Goal: Check status: Check status

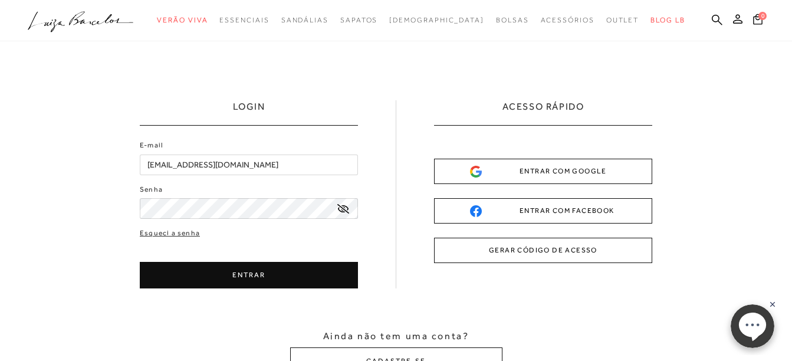
click at [292, 268] on button "ENTRAR" at bounding box center [249, 275] width 218 height 27
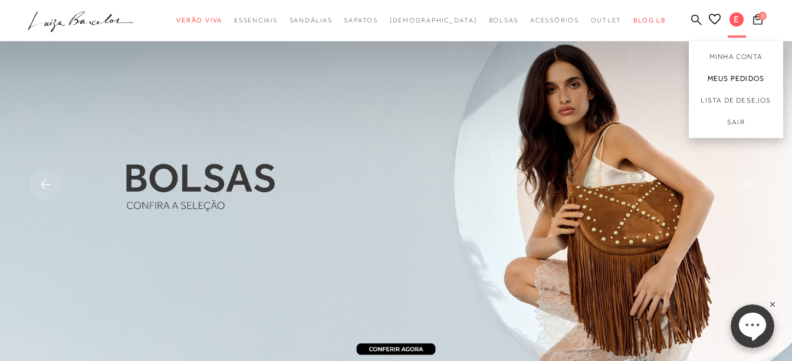
click at [726, 74] on link "Meus Pedidos" at bounding box center [735, 79] width 94 height 22
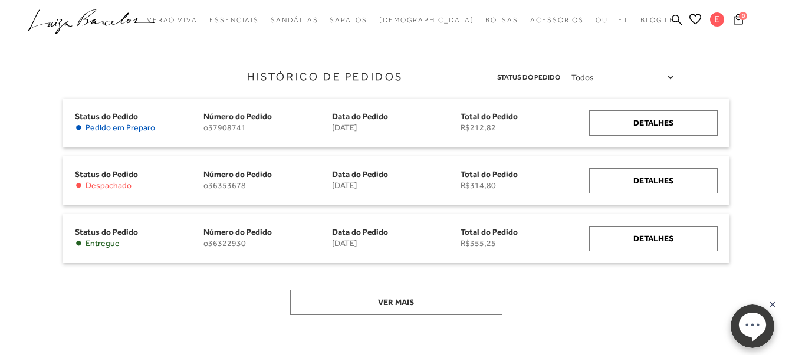
scroll to position [143, 0]
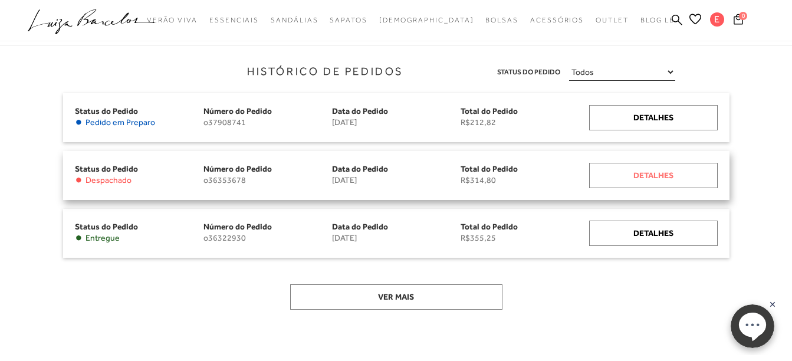
click at [644, 180] on div "Detalhes" at bounding box center [653, 175] width 129 height 25
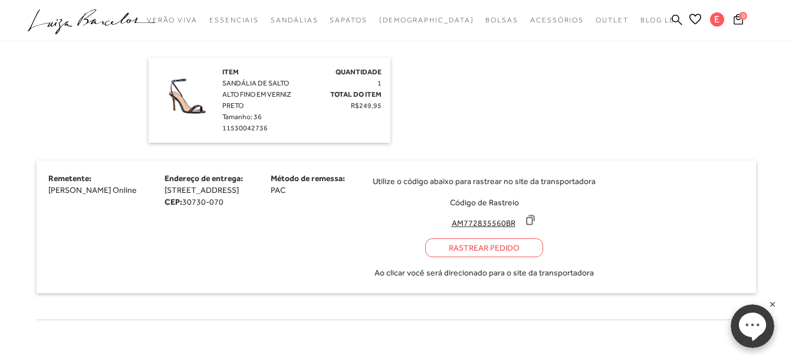
scroll to position [361, 0]
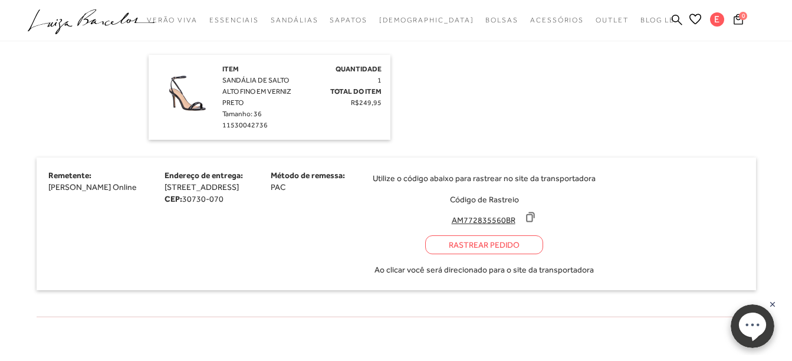
click at [534, 213] on icon at bounding box center [530, 217] width 8 height 9
drag, startPoint x: 634, startPoint y: 210, endPoint x: 599, endPoint y: 235, distance: 43.0
click at [543, 235] on div "Rastrear Pedido" at bounding box center [484, 244] width 118 height 19
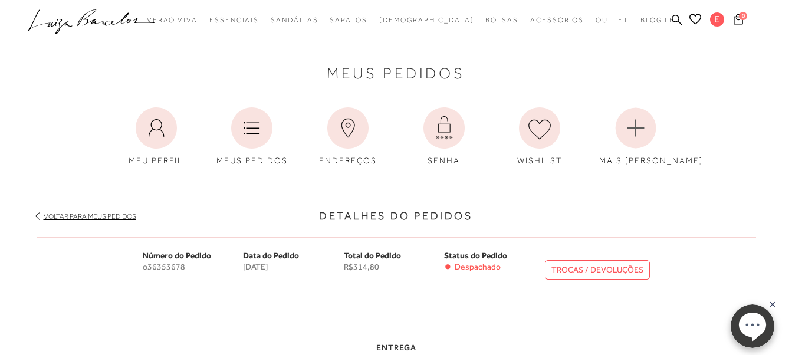
scroll to position [9, 0]
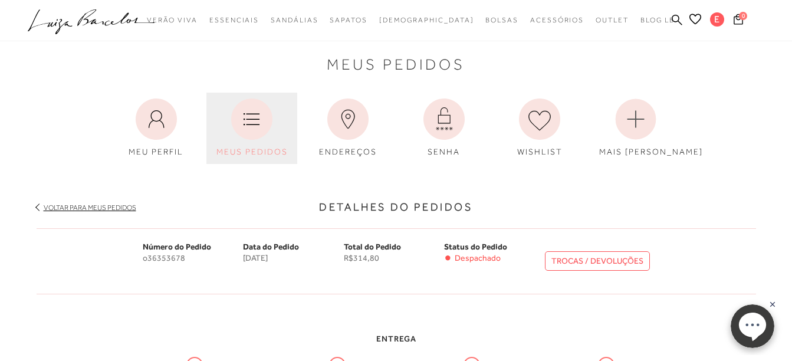
click at [244, 100] on icon at bounding box center [251, 118] width 41 height 41
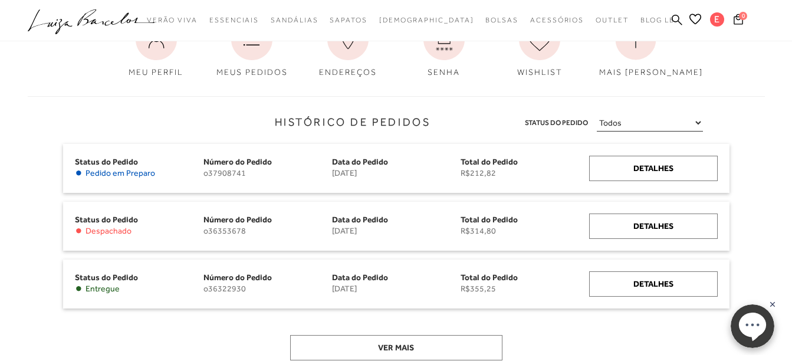
scroll to position [90, 0]
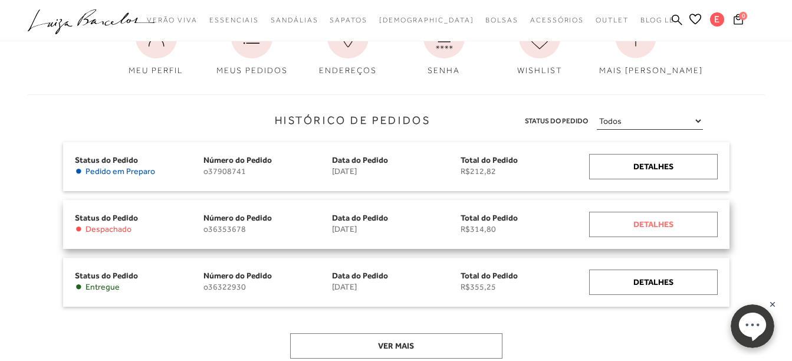
click at [637, 226] on div "Detalhes" at bounding box center [653, 224] width 129 height 25
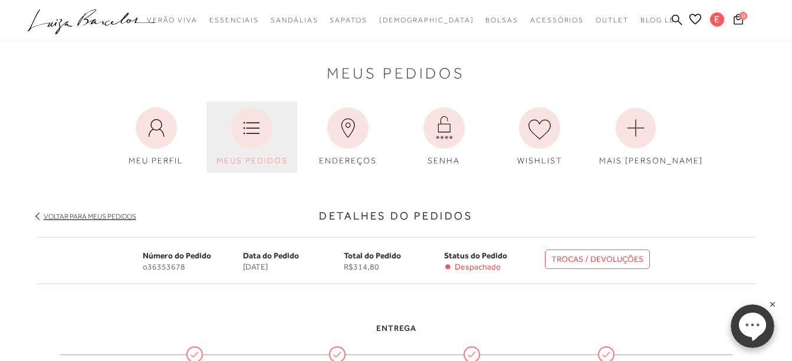
click at [245, 143] on icon at bounding box center [251, 127] width 41 height 41
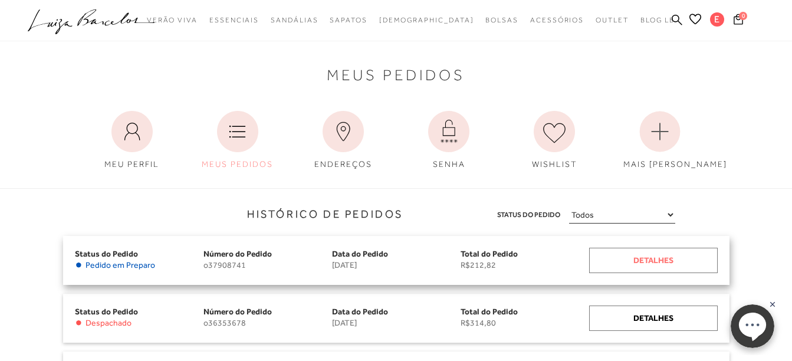
click at [661, 262] on div "Detalhes" at bounding box center [653, 260] width 129 height 25
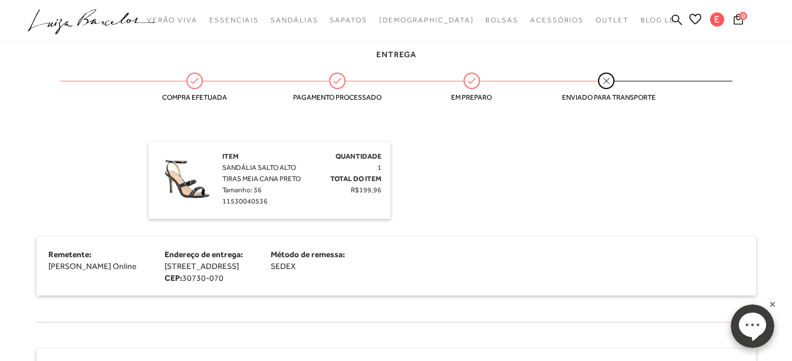
scroll to position [281, 0]
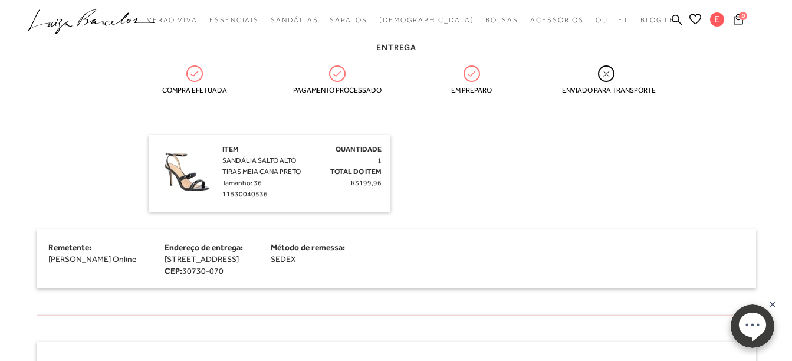
click at [190, 174] on img at bounding box center [186, 173] width 59 height 59
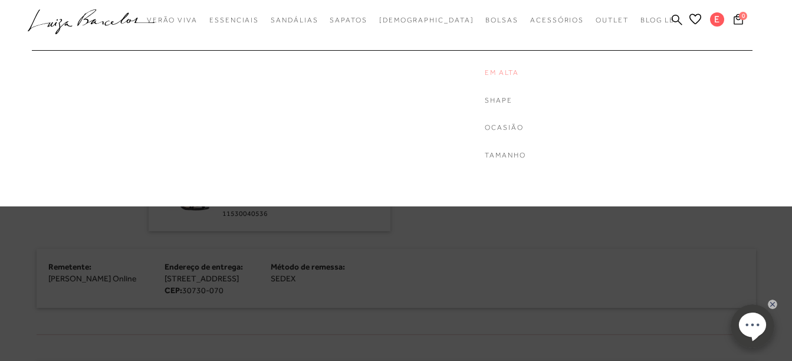
click at [485, 70] on link "Em Alta" at bounding box center [532, 73] width 94 height 10
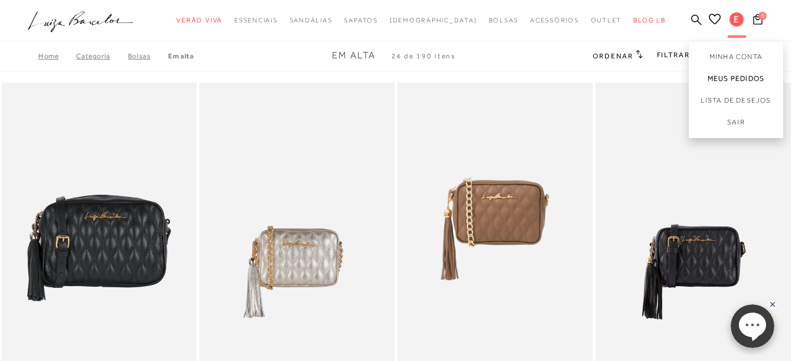
click at [721, 73] on link "Meus Pedidos" at bounding box center [735, 79] width 94 height 22
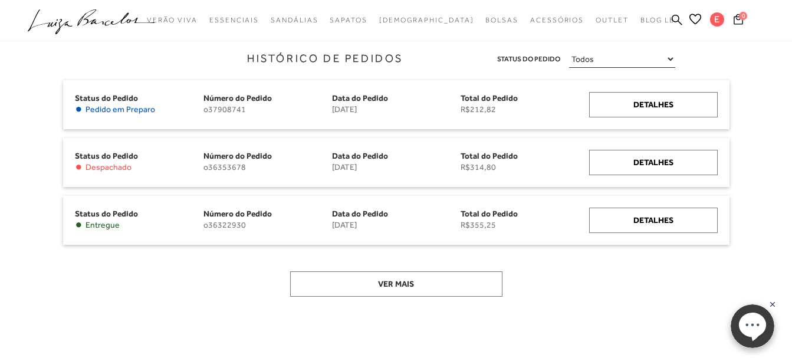
scroll to position [157, 0]
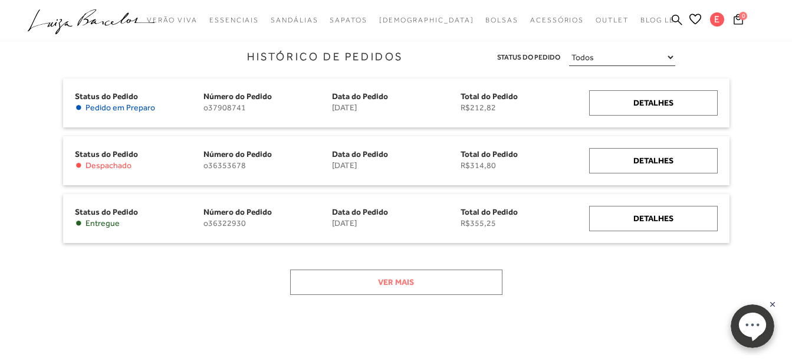
click at [430, 279] on button "Ver mais" at bounding box center [396, 281] width 212 height 25
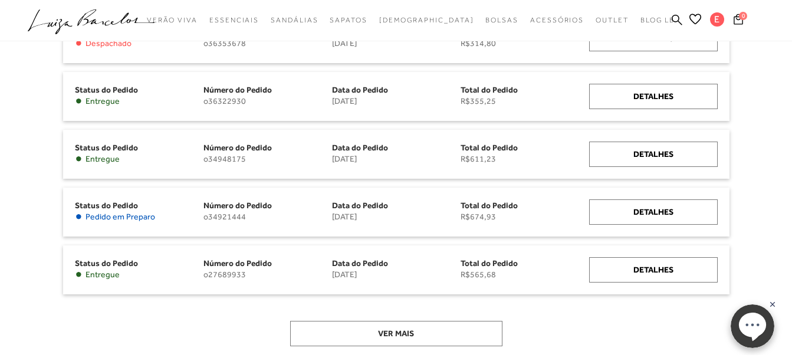
scroll to position [278, 0]
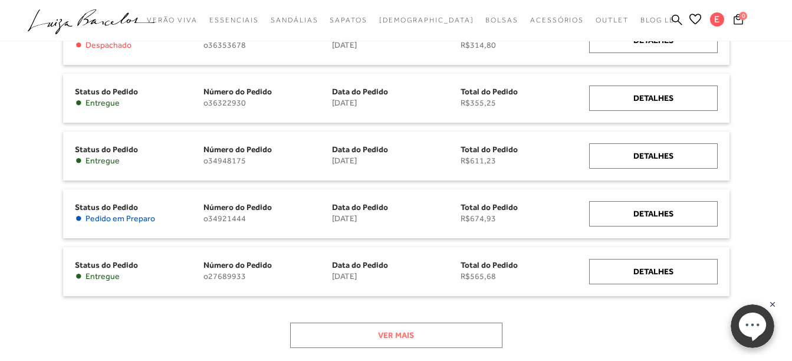
click at [401, 344] on button "Ver mais" at bounding box center [396, 334] width 212 height 25
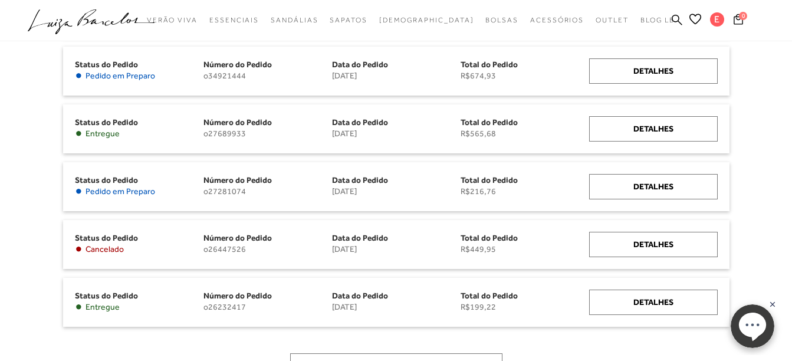
scroll to position [423, 0]
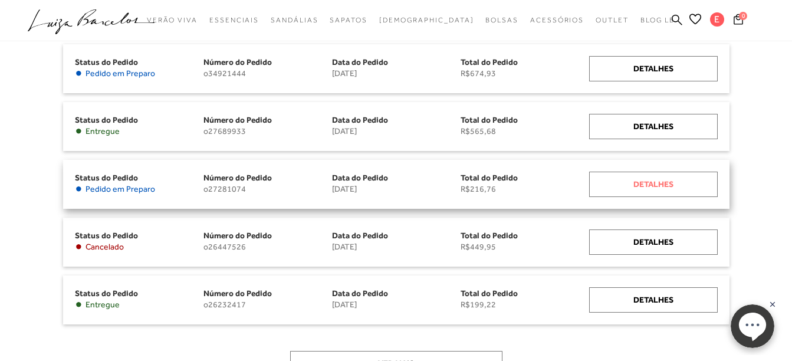
click at [642, 188] on div "Detalhes" at bounding box center [653, 184] width 129 height 25
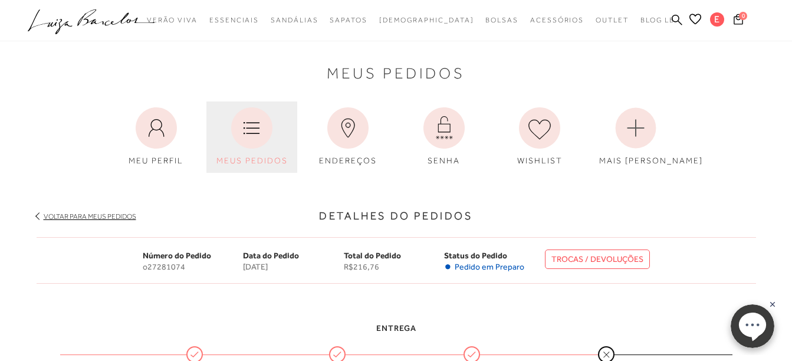
click at [243, 130] on icon at bounding box center [251, 127] width 41 height 41
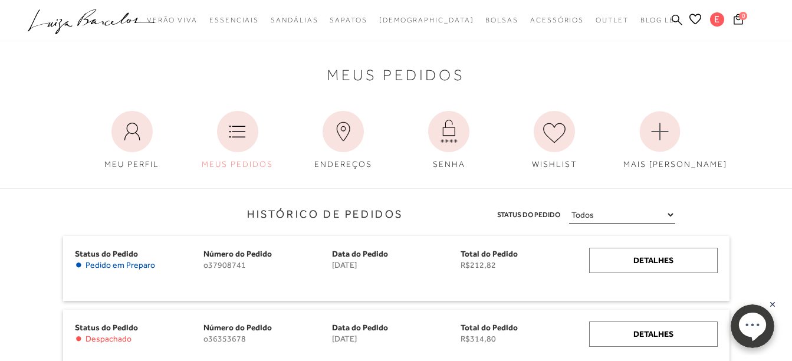
click at [674, 15] on icon at bounding box center [676, 19] width 11 height 11
click at [676, 21] on icon at bounding box center [676, 19] width 11 height 11
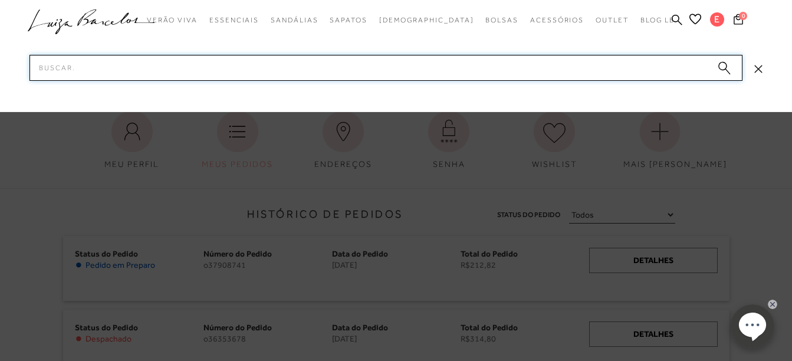
click at [459, 67] on input "Pesquisar" at bounding box center [385, 68] width 713 height 26
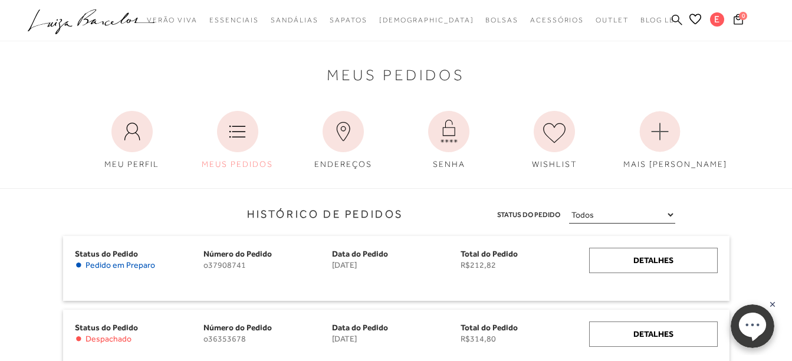
click at [673, 18] on icon at bounding box center [676, 19] width 11 height 11
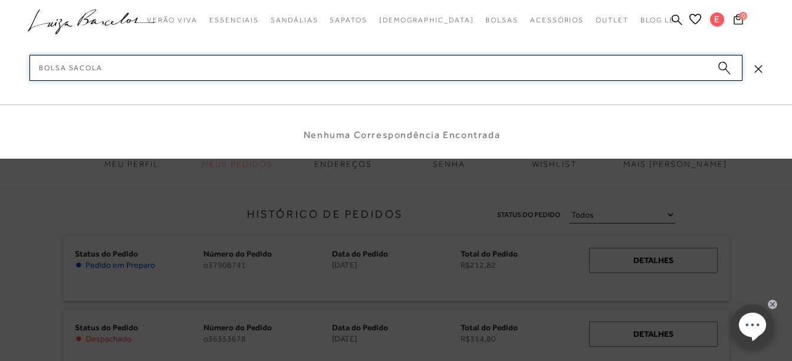
type input "bolsa sacola"
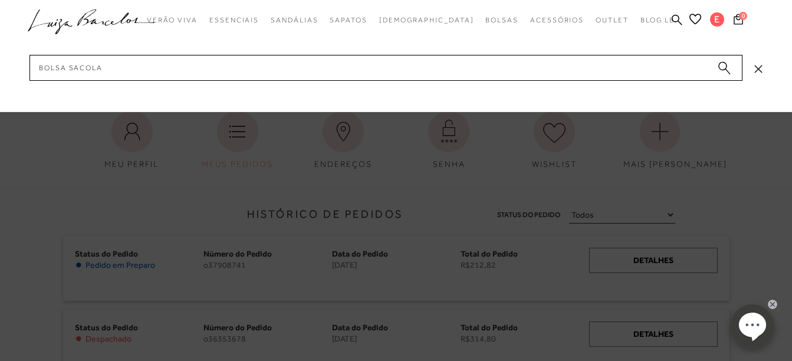
click at [721, 65] on circle "submit" at bounding box center [722, 66] width 8 height 8
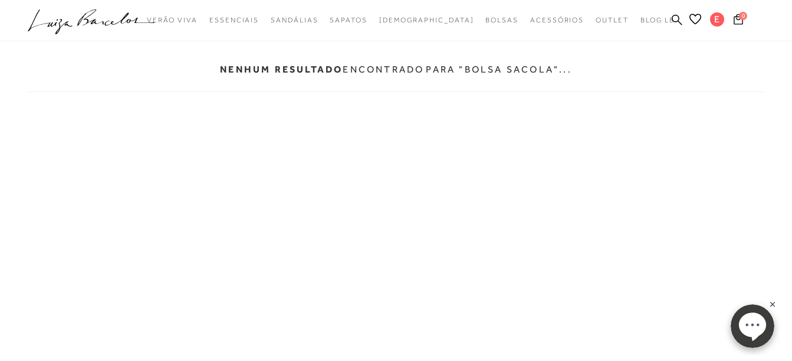
click at [671, 21] on ul ".a{fill-rule:evenodd;} Verão Viva Em alta Modelo Essenciais Sandálias" at bounding box center [387, 20] width 719 height 22
click at [676, 19] on icon at bounding box center [676, 19] width 11 height 11
click at [674, 18] on icon at bounding box center [676, 19] width 11 height 11
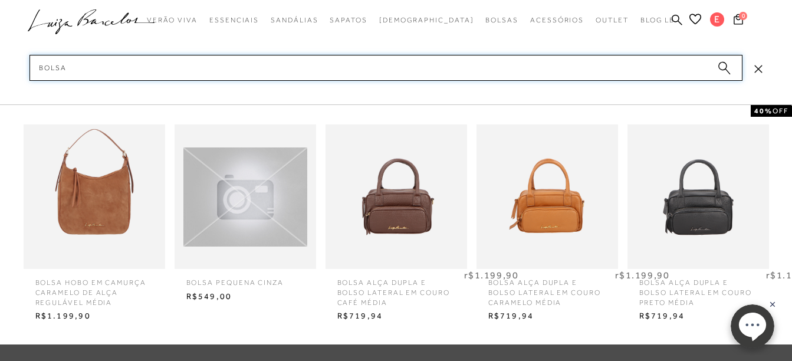
type input "bolsa"
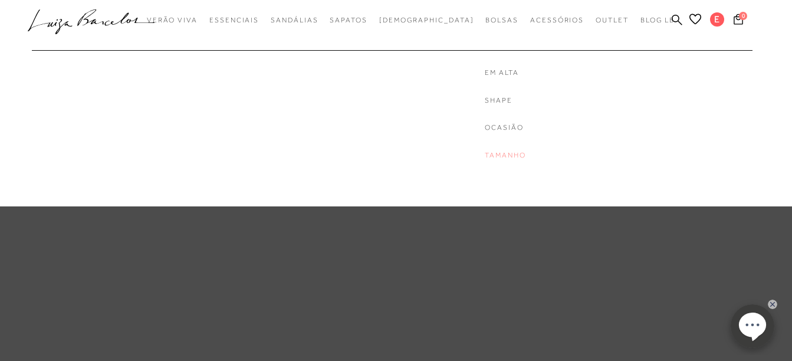
click at [485, 156] on link "Tamanho" at bounding box center [532, 155] width 94 height 10
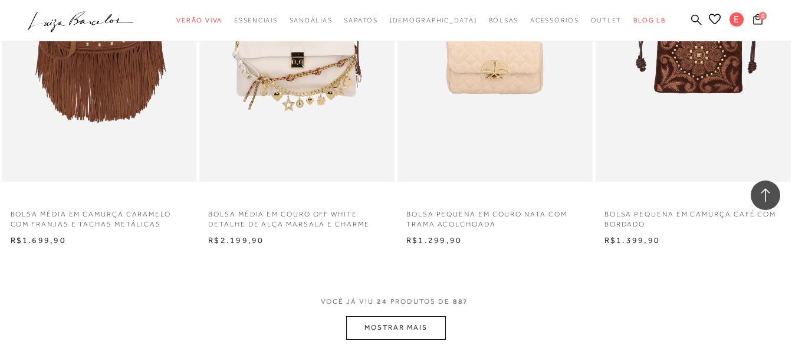
scroll to position [2084, 0]
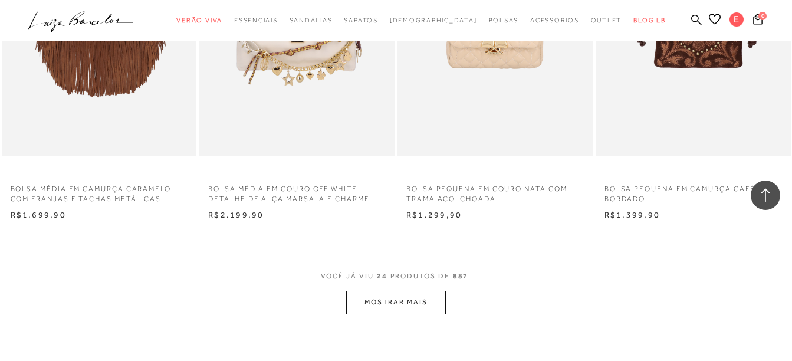
click at [423, 305] on button "MOSTRAR MAIS" at bounding box center [395, 302] width 99 height 23
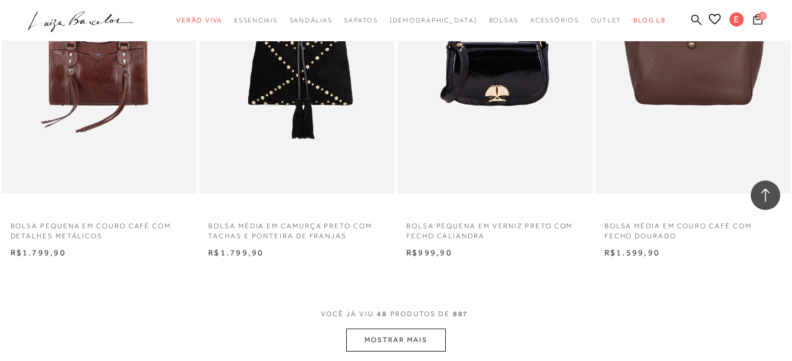
scroll to position [4282, 0]
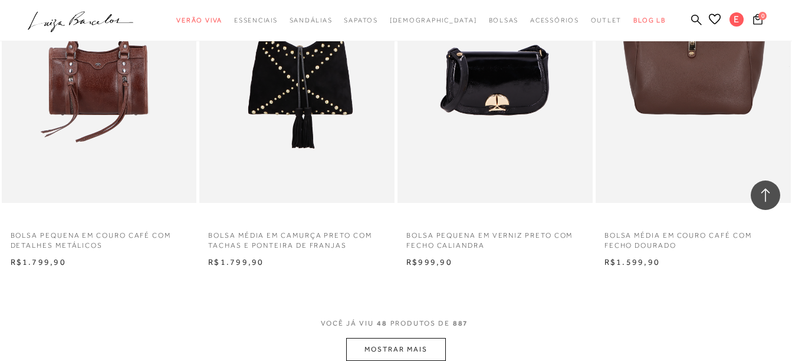
click at [417, 341] on button "MOSTRAR MAIS" at bounding box center [395, 349] width 99 height 23
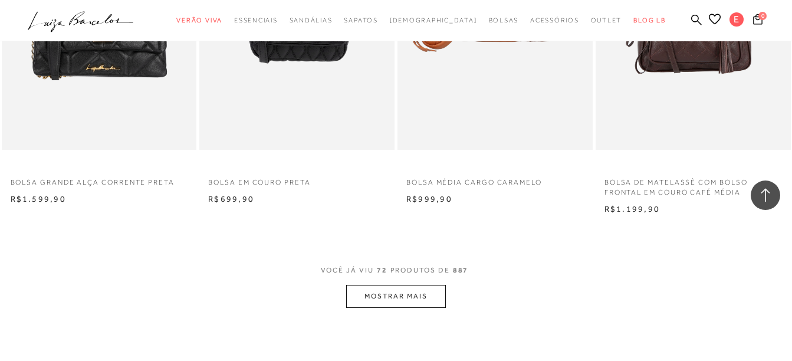
scroll to position [6538, 0]
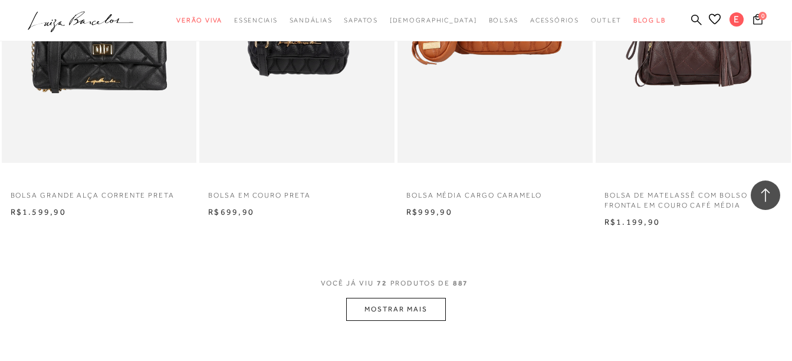
click at [419, 301] on button "MOSTRAR MAIS" at bounding box center [395, 309] width 99 height 23
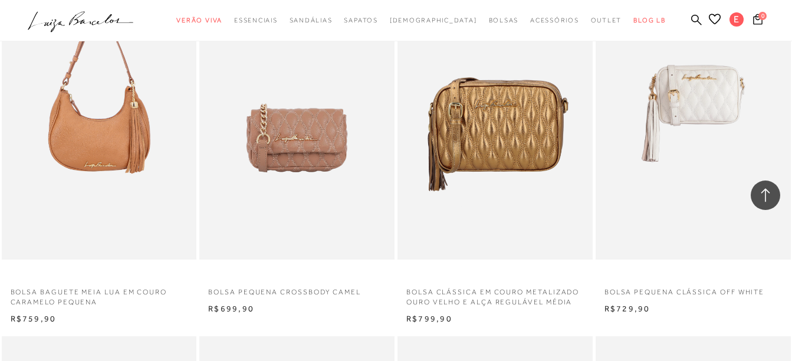
scroll to position [9238, 0]
